Goal: Subscribe to service/newsletter

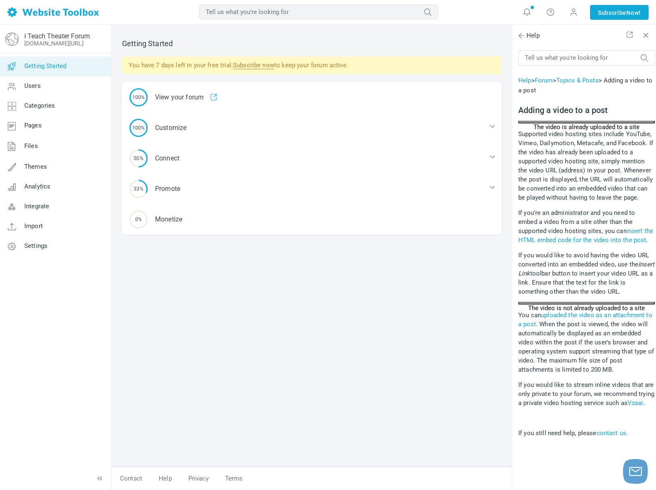
scroll to position [22, 0]
click at [244, 65] on link "Subscribe now" at bounding box center [253, 65] width 41 height 8
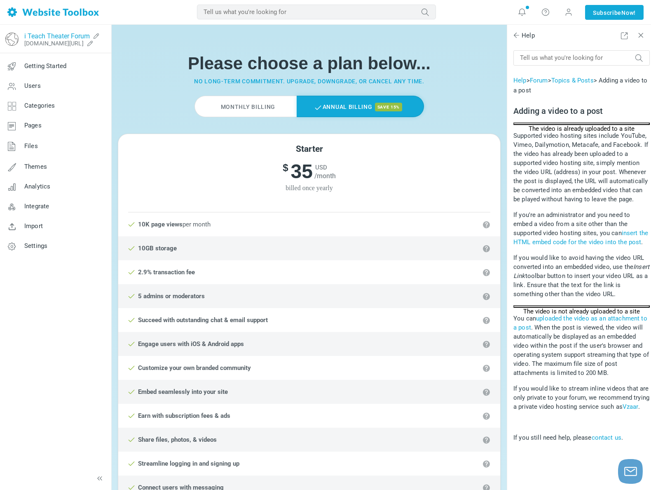
click at [64, 36] on link "i Teach Theater Forum" at bounding box center [57, 36] width 66 height 8
click at [57, 64] on span "Getting Started" at bounding box center [45, 65] width 42 height 7
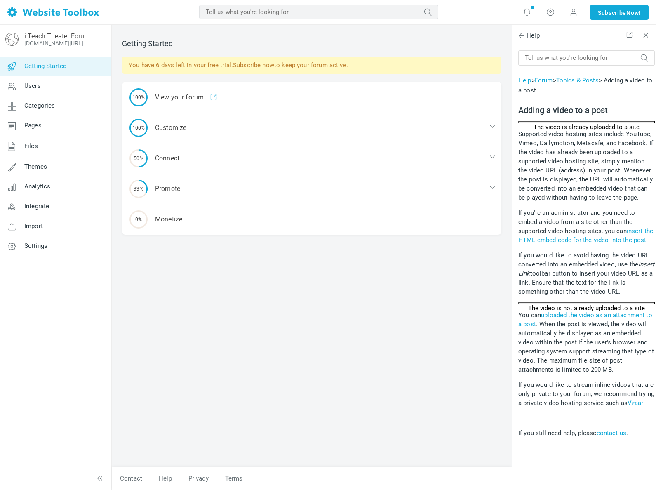
scroll to position [22, 0]
